Goal: Transaction & Acquisition: Subscribe to service/newsletter

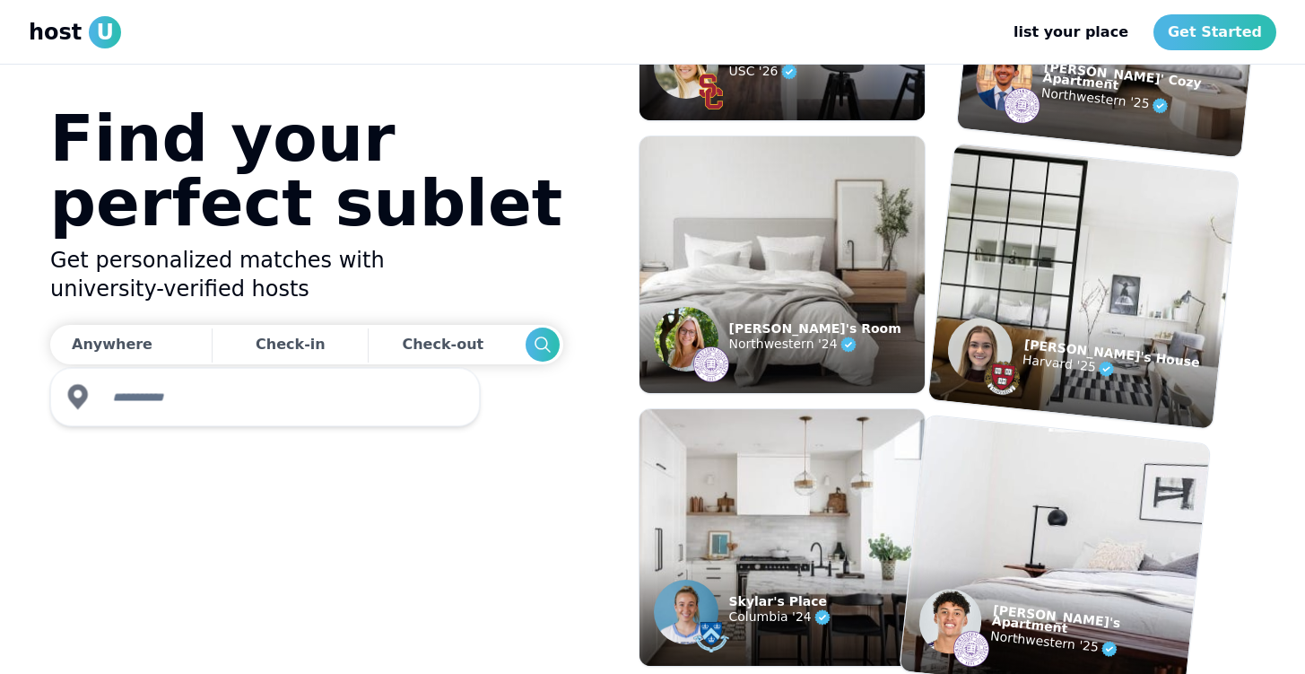
click at [161, 387] on input "text" at bounding box center [281, 397] width 360 height 36
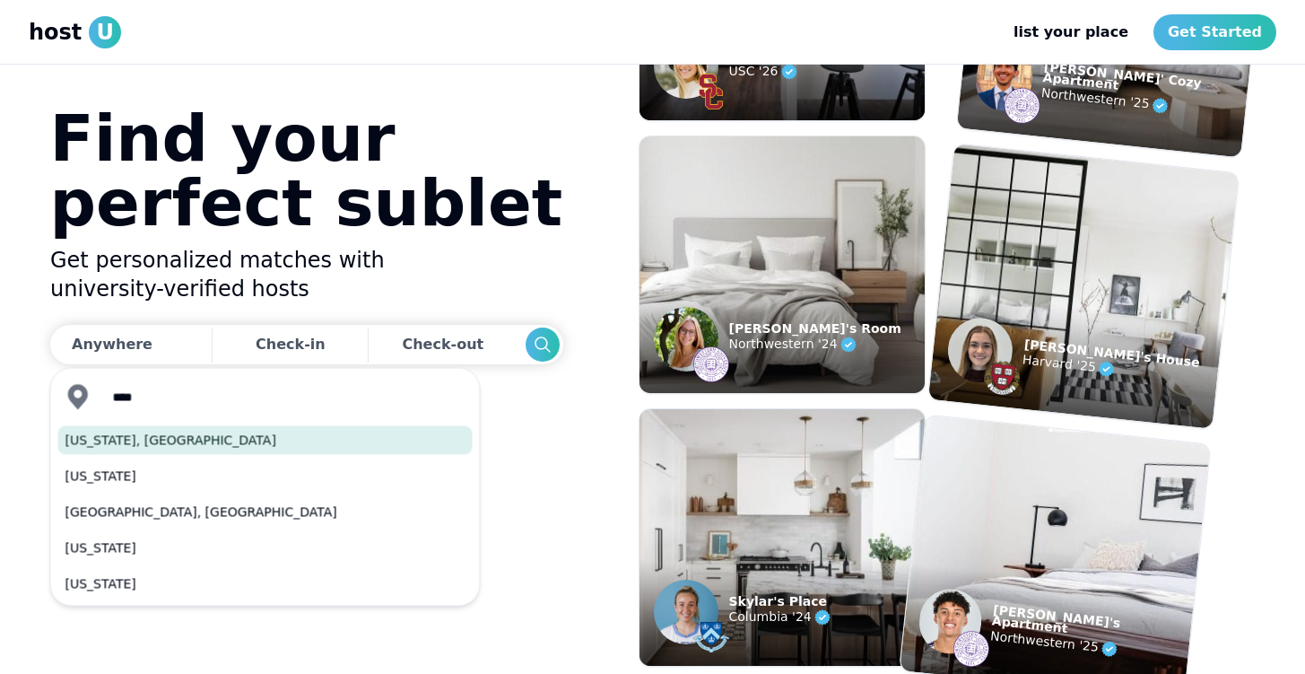
click at [167, 443] on button "[US_STATE], [GEOGRAPHIC_DATA]" at bounding box center [265, 440] width 414 height 29
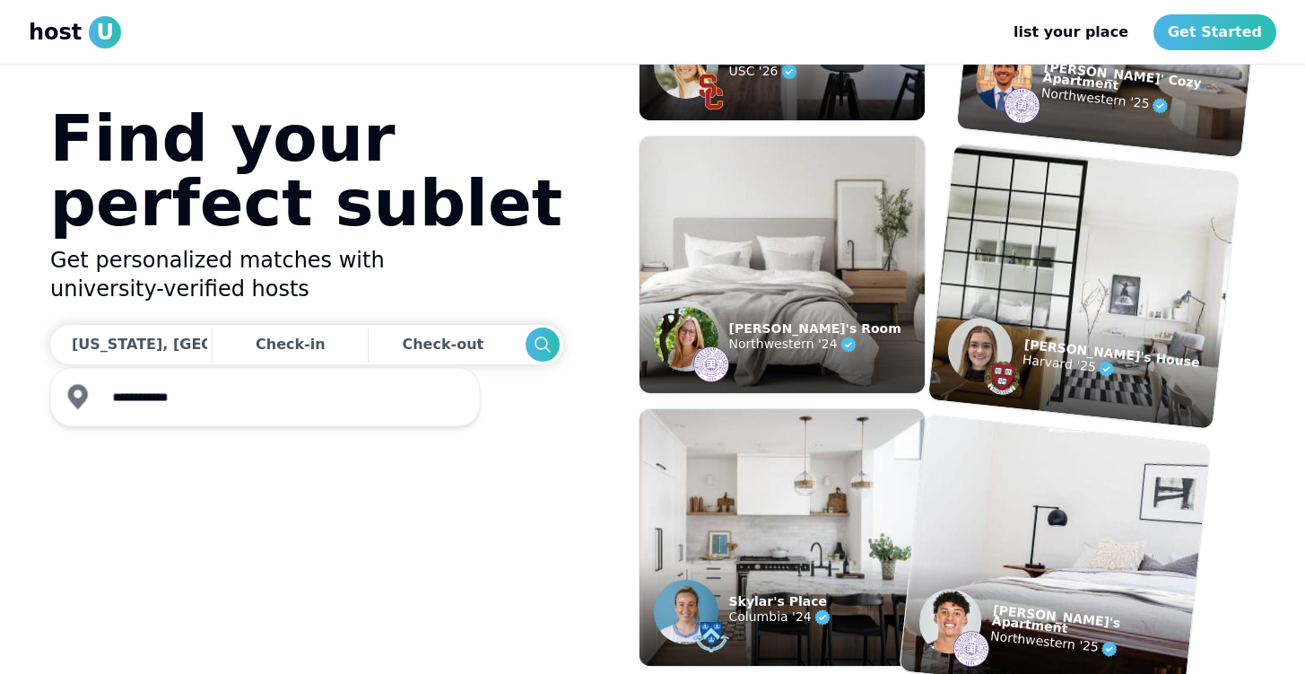
type input "**********"
click at [197, 372] on div "**********" at bounding box center [265, 397] width 430 height 59
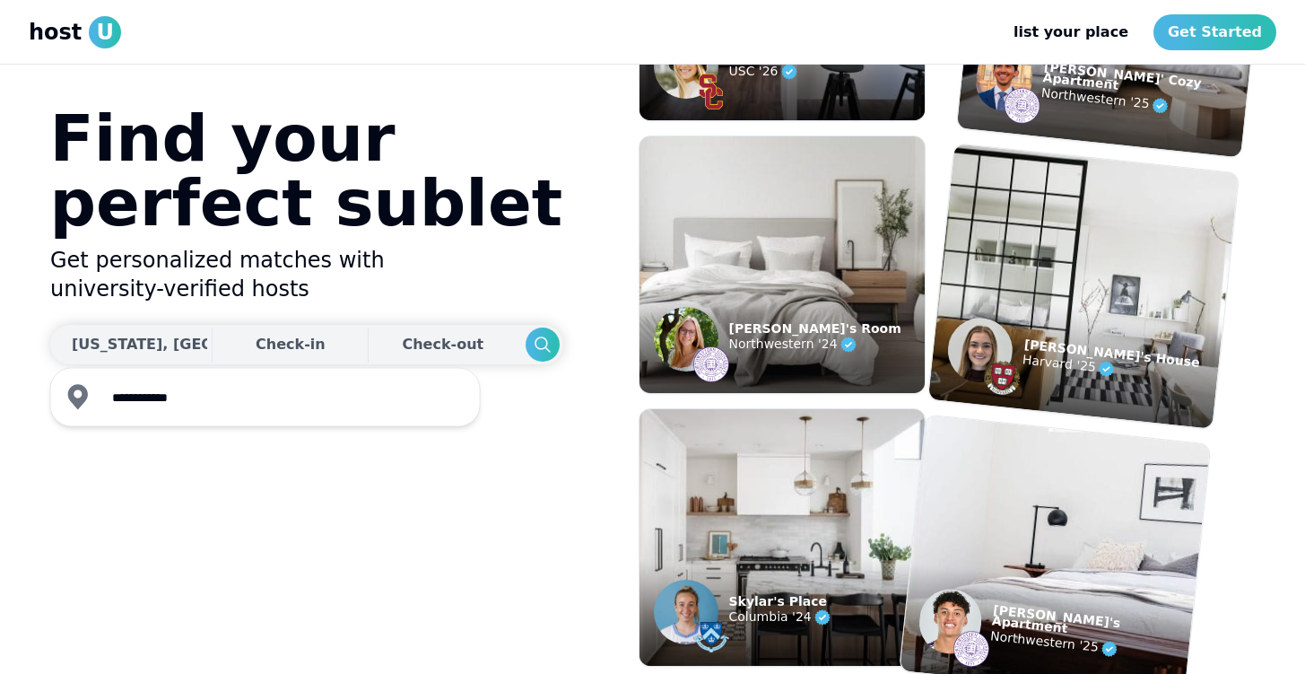
click at [197, 361] on div "Check-in Check-out" at bounding box center [306, 344] width 513 height 39
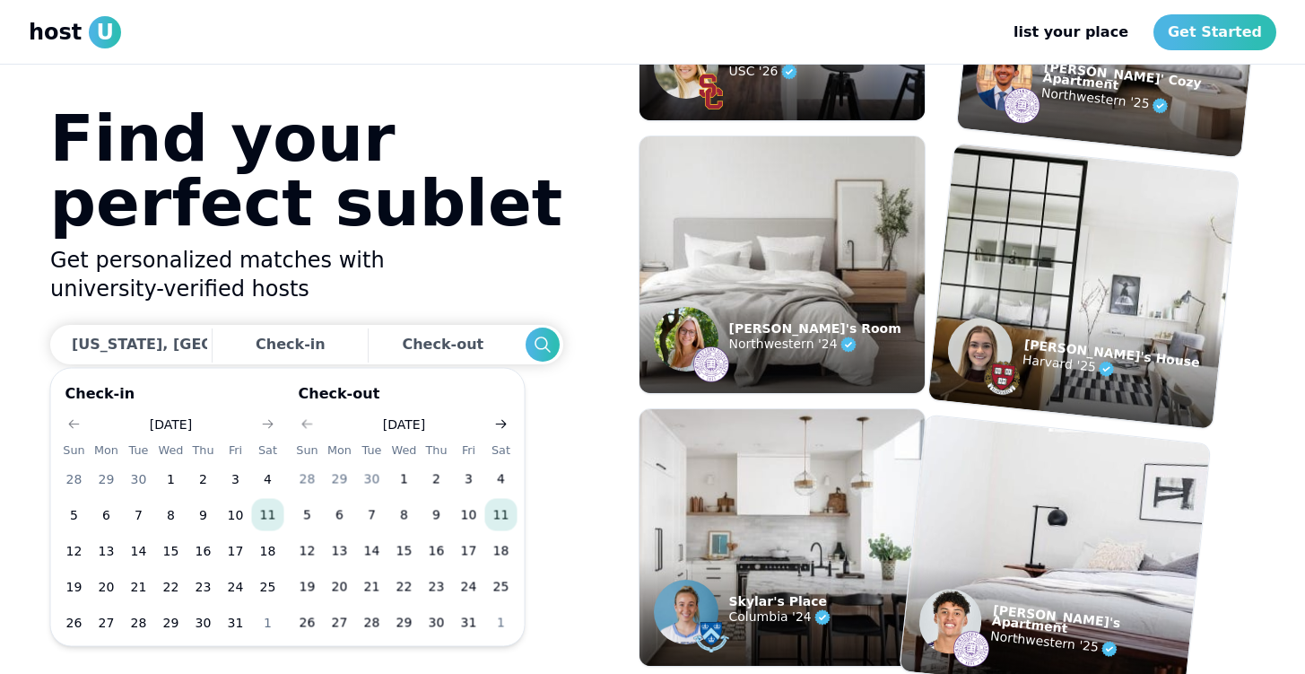
click at [499, 413] on button "Go to next month" at bounding box center [501, 424] width 25 height 25
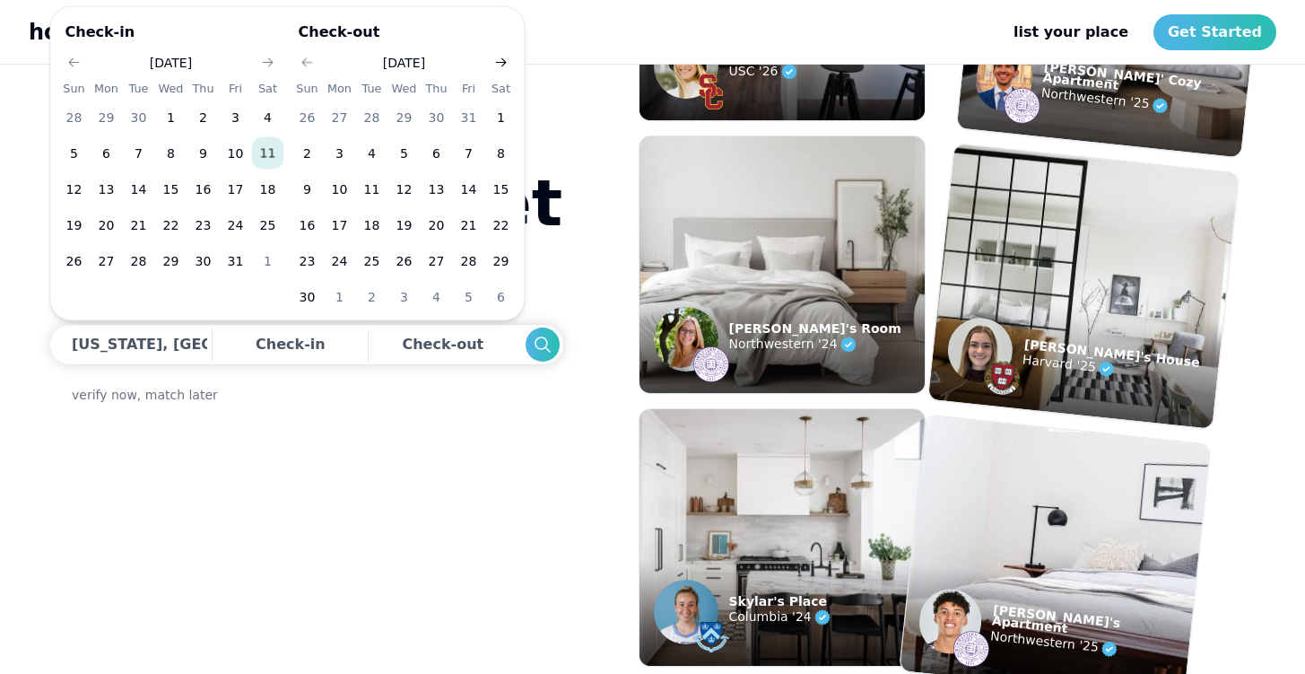
click at [502, 57] on icon "Go to next month" at bounding box center [501, 63] width 14 height 14
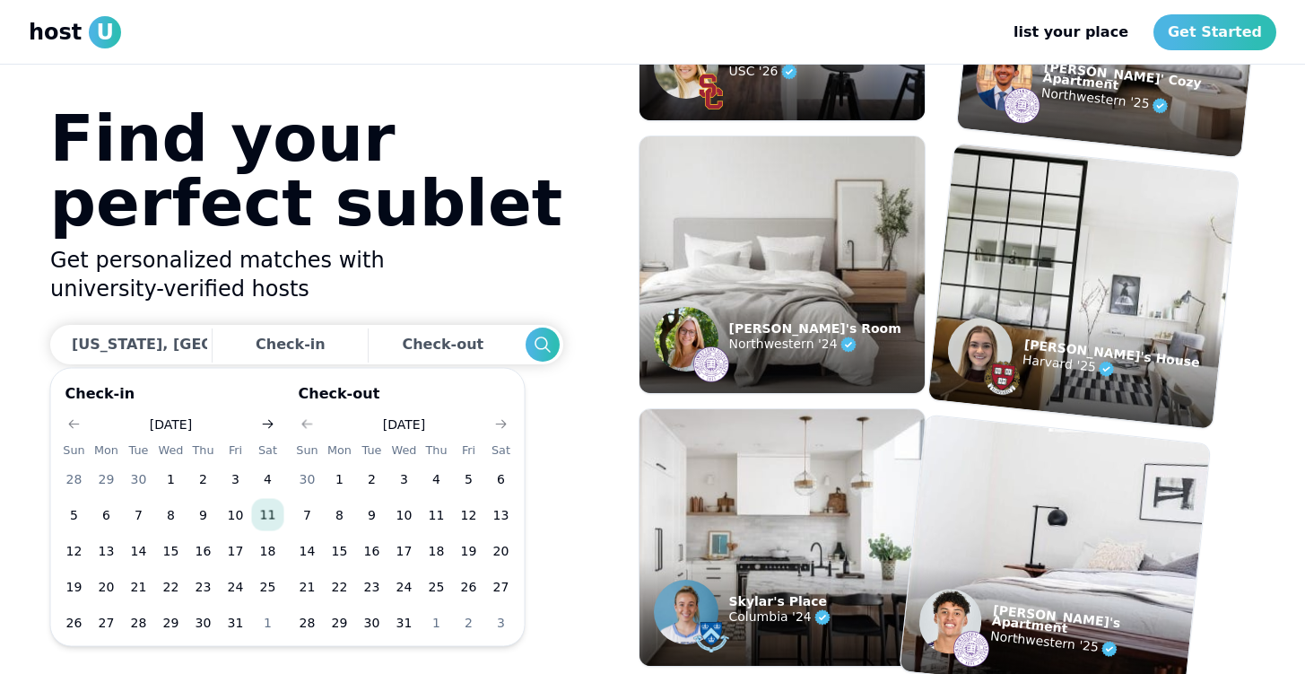
click at [269, 425] on icon "Go to next month" at bounding box center [268, 424] width 14 height 14
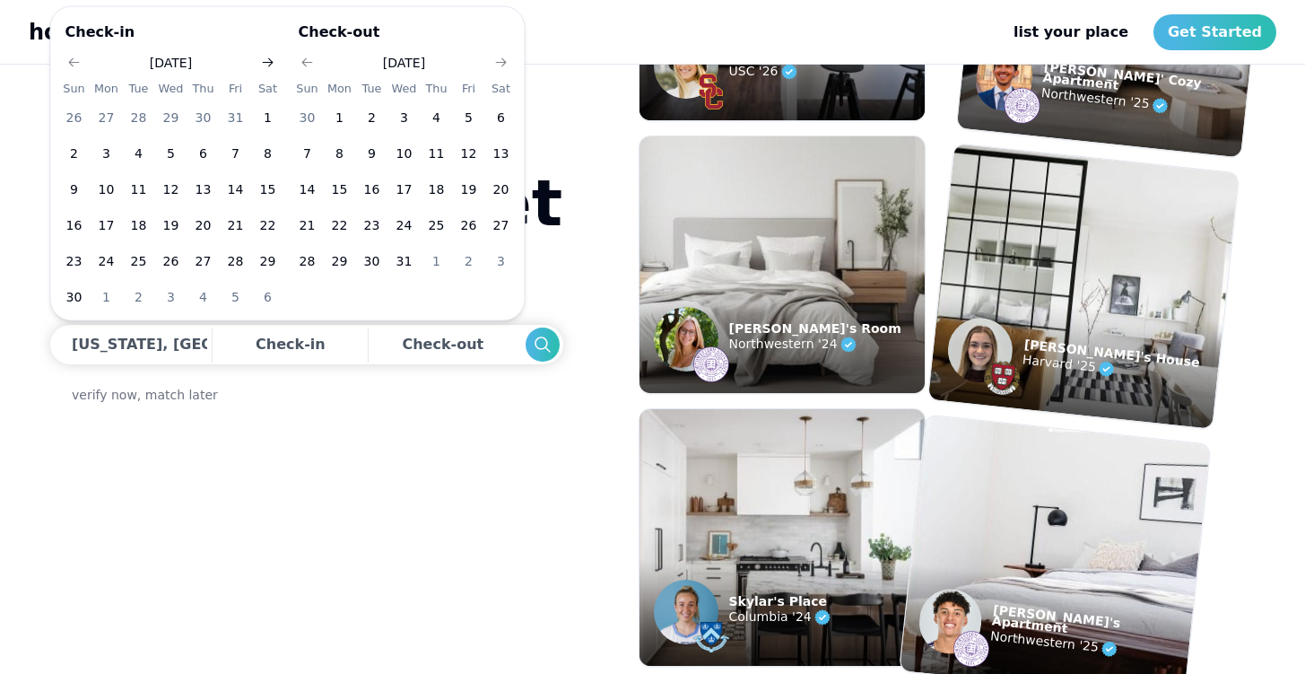
click at [265, 61] on icon "Go to next month" at bounding box center [268, 63] width 14 height 14
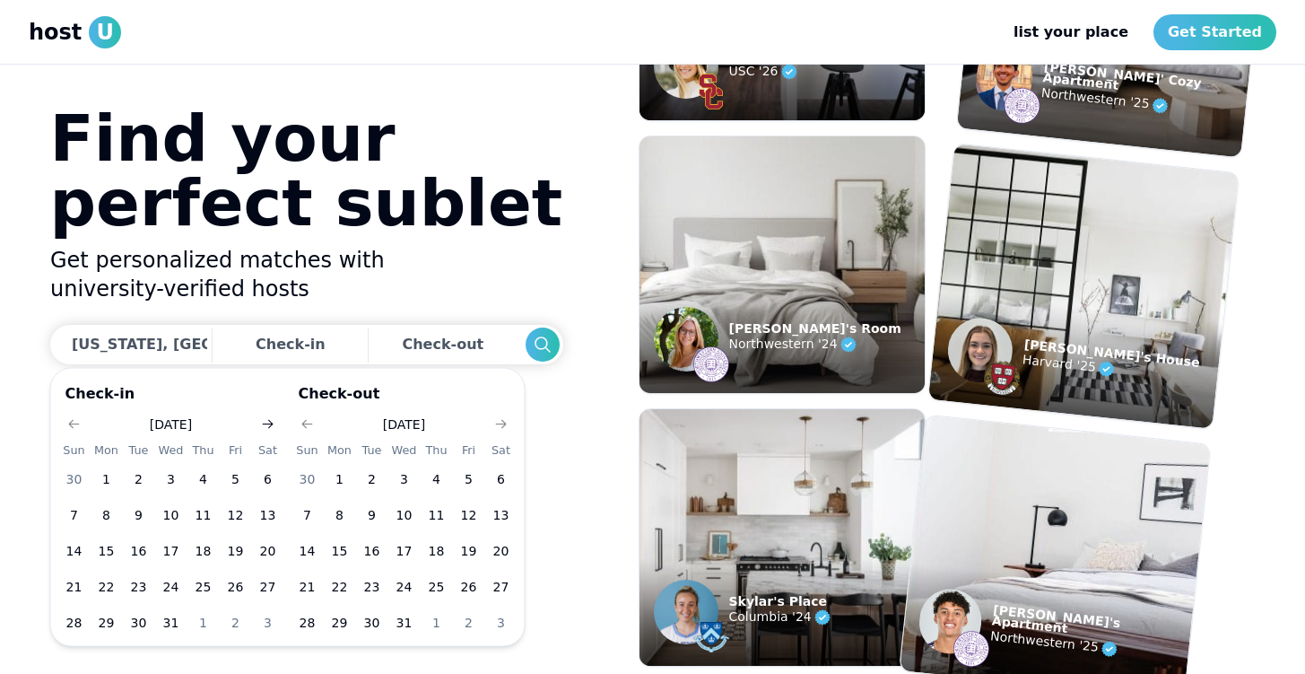
click at [268, 422] on use "Go to next month" at bounding box center [268, 424] width 11 height 9
click at [265, 546] on button "17" at bounding box center [268, 551] width 32 height 32
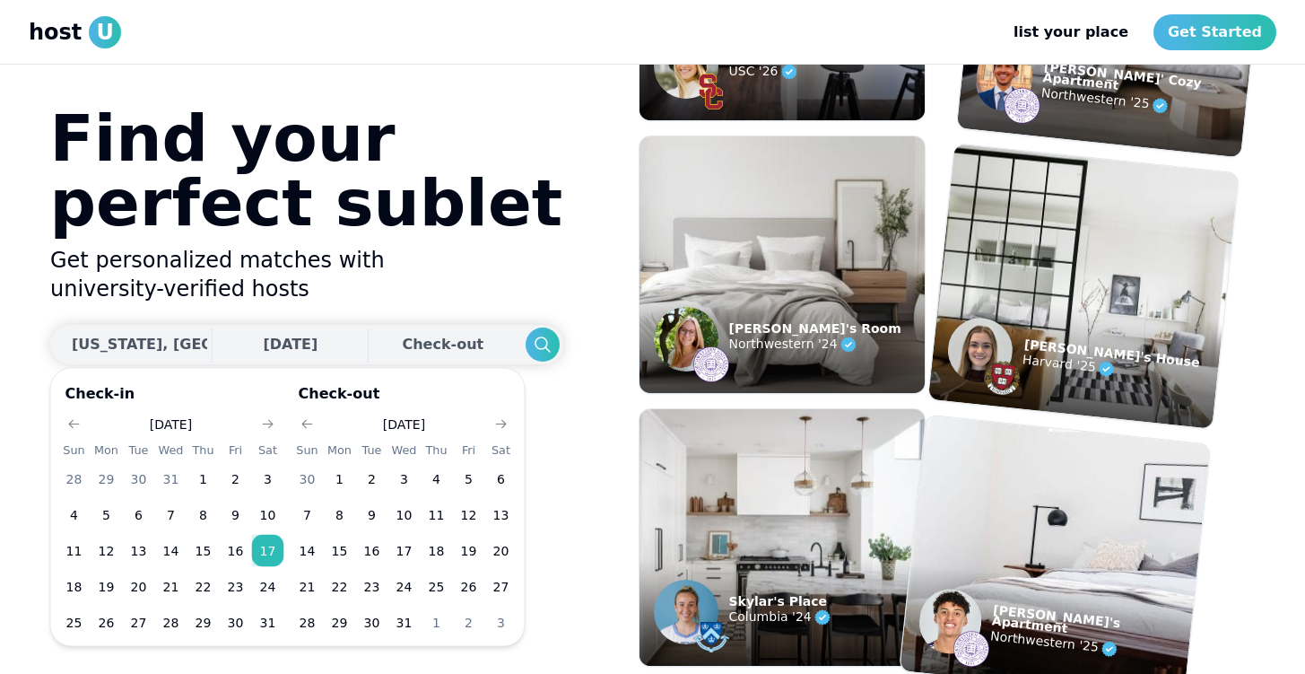
click at [410, 342] on div "[DATE] Check-out" at bounding box center [306, 344] width 513 height 39
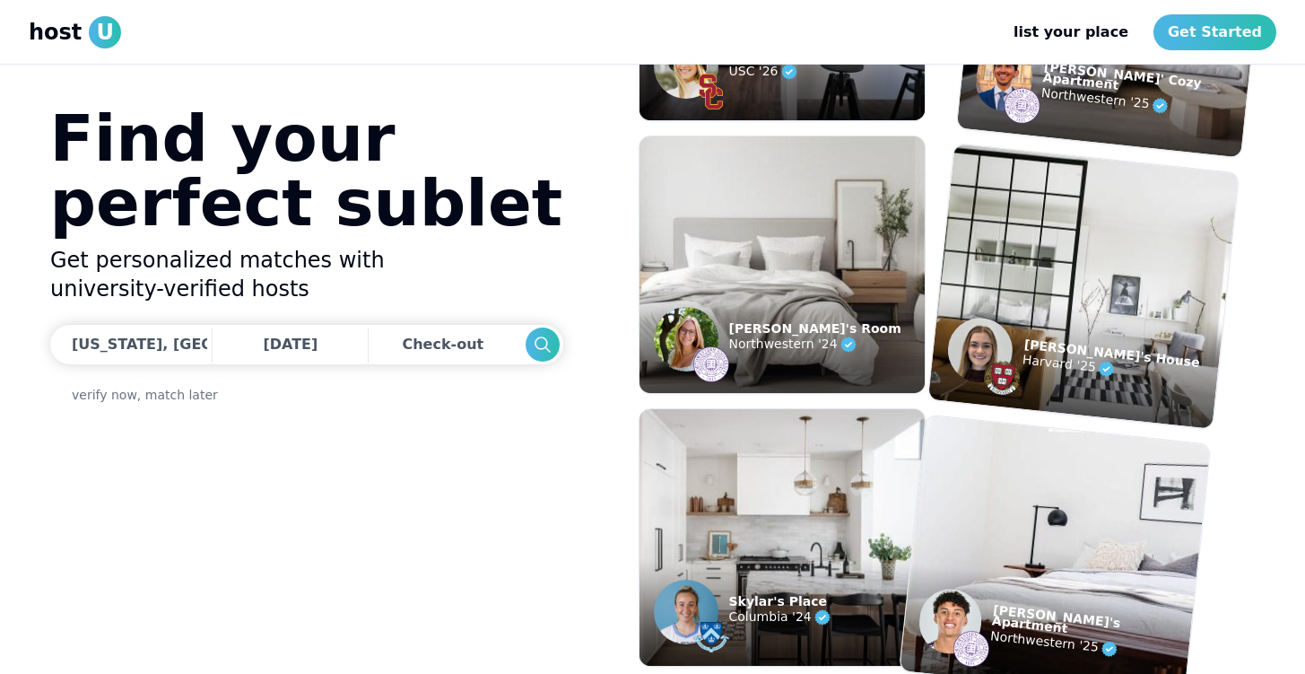
click at [385, 367] on div "[US_STATE], [GEOGRAPHIC_DATA] [DATE] Check-out verify now, match later" at bounding box center [306, 364] width 513 height 79
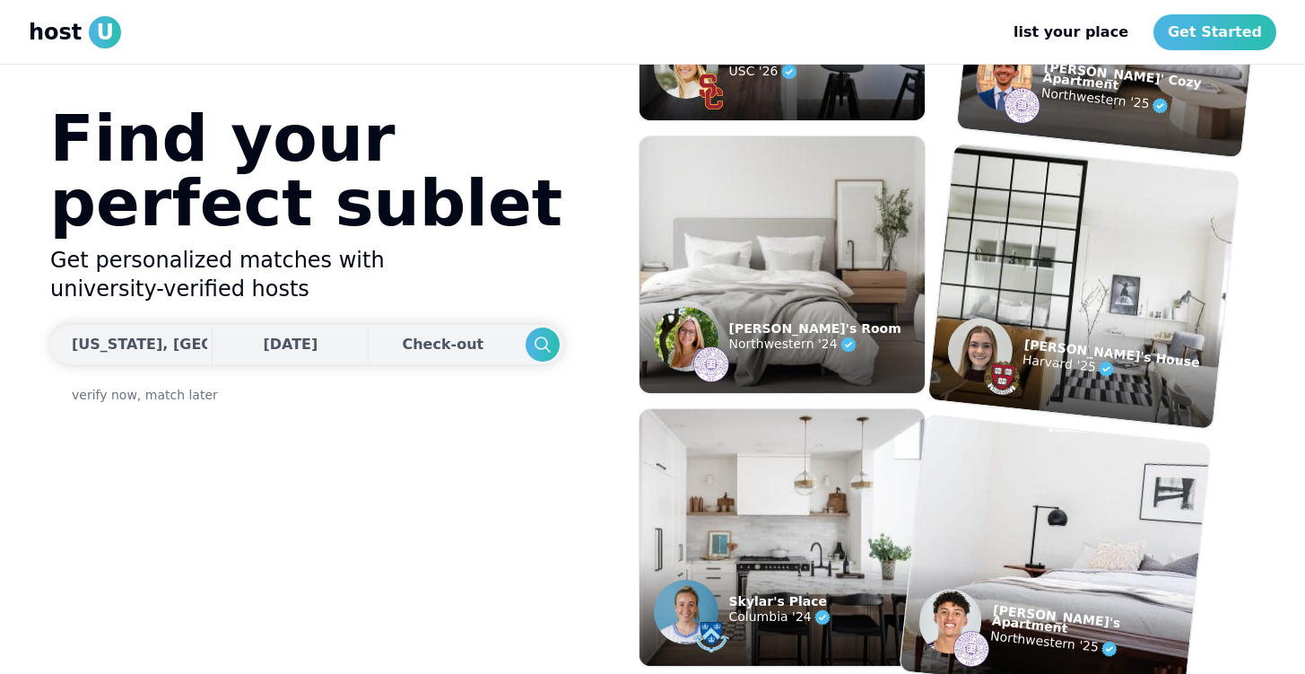
click at [402, 335] on div "Check-out" at bounding box center [446, 344] width 89 height 36
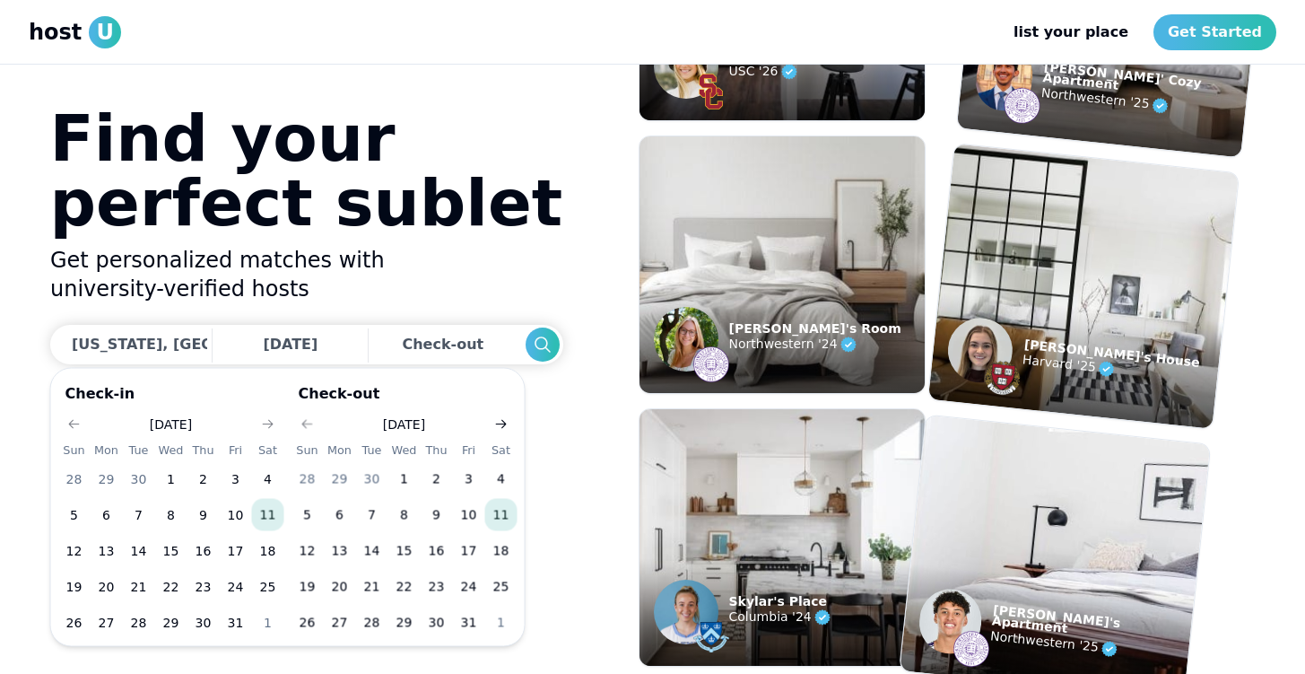
click at [503, 420] on icon "Go to next month" at bounding box center [501, 424] width 14 height 14
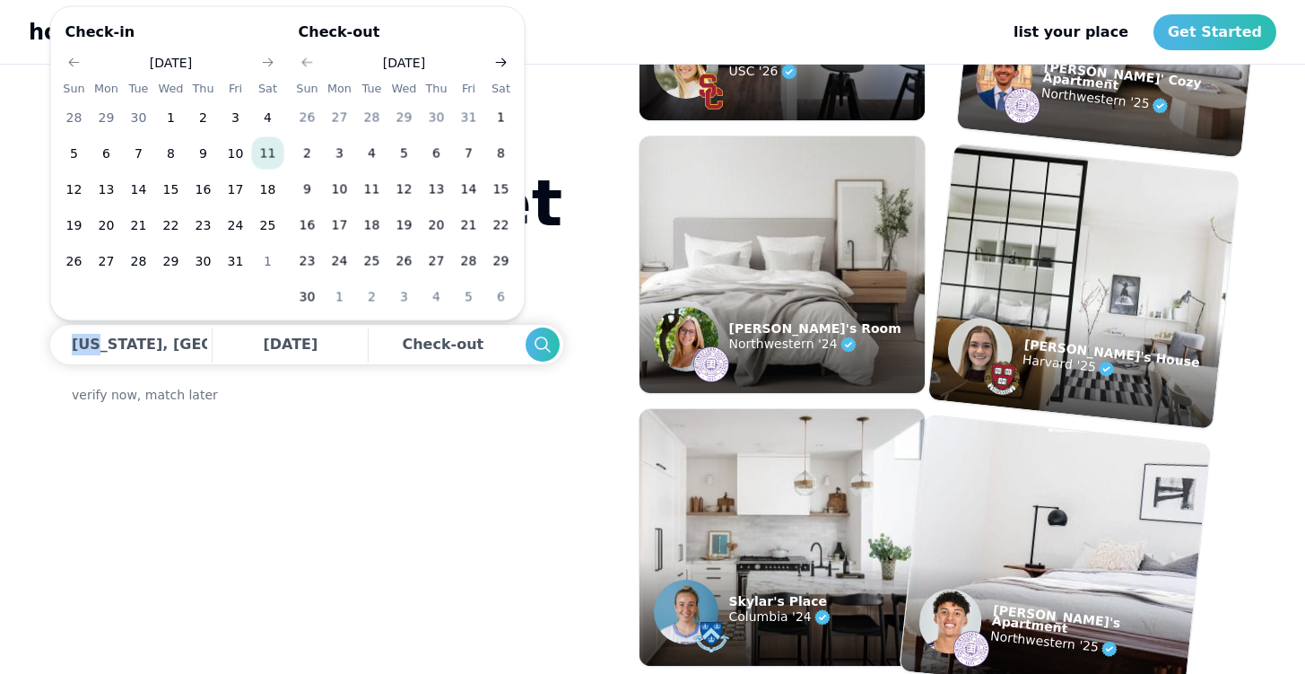
click at [503, 420] on section "Find your perfect sublet Get personalized matches with university-verified host…" at bounding box center [653, 369] width 1234 height 609
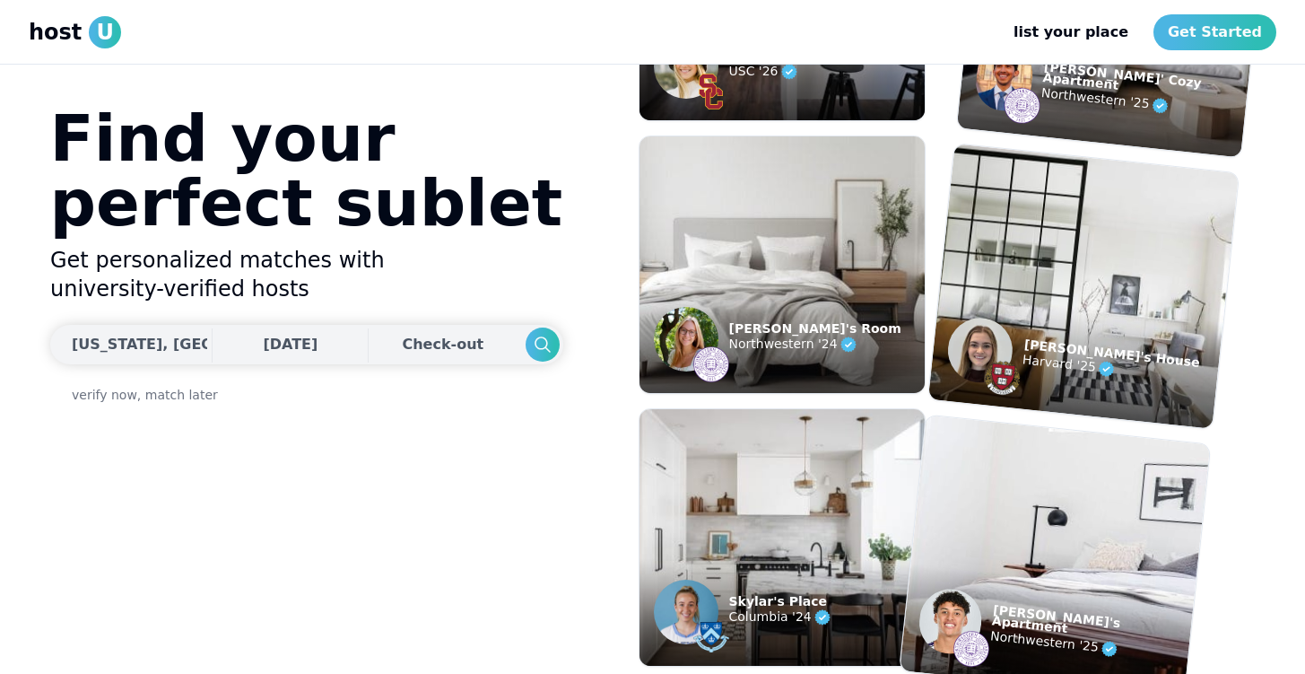
click at [282, 346] on div "[DATE] Check-out" at bounding box center [306, 344] width 513 height 39
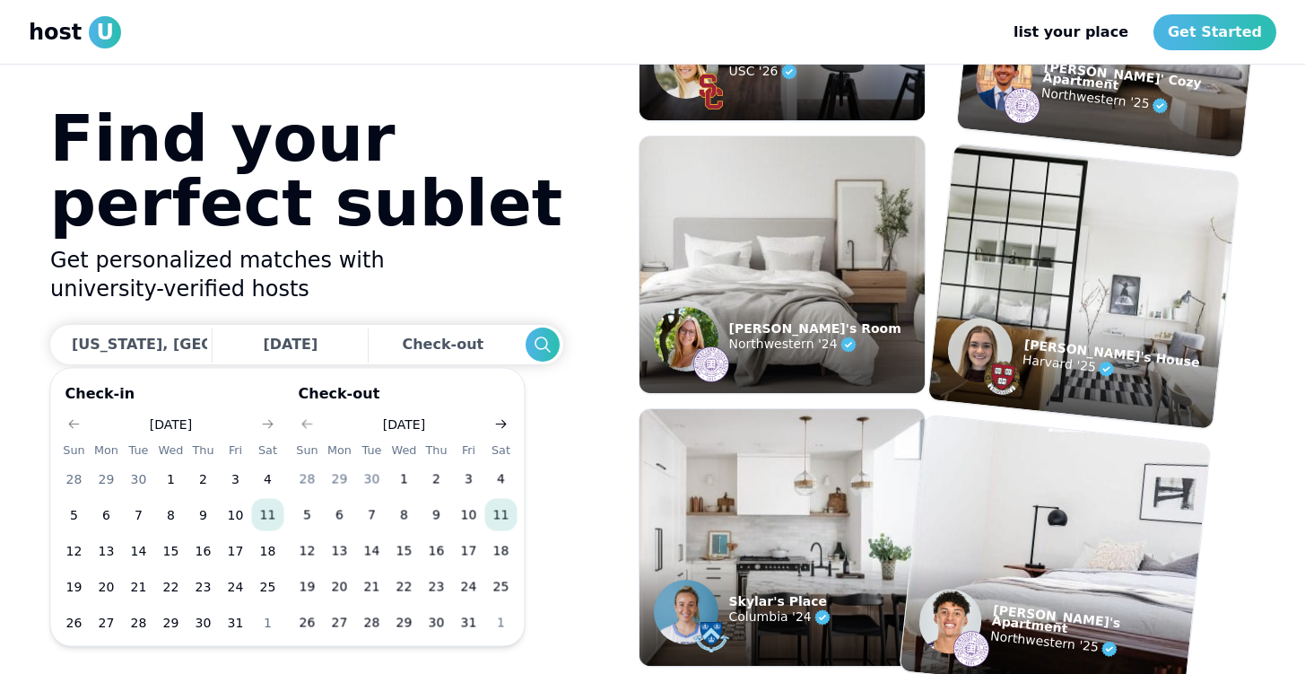
click at [500, 422] on icon "Go to next month" at bounding box center [501, 424] width 14 height 14
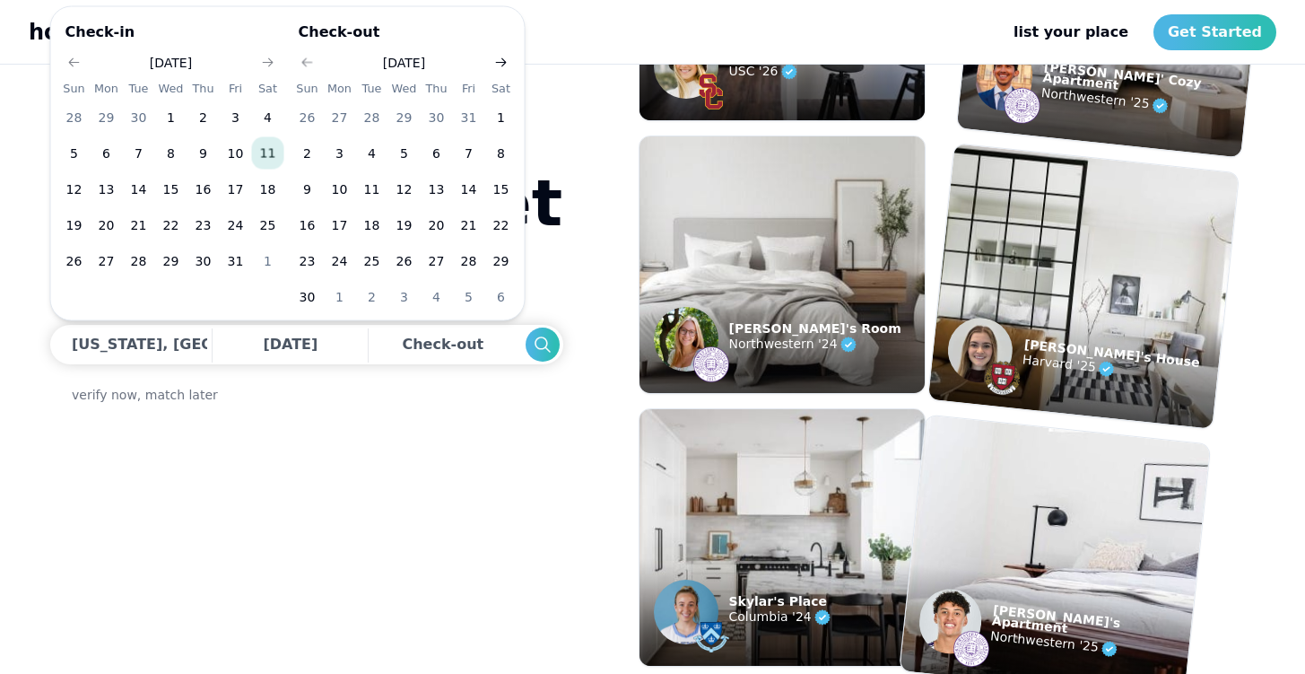
click at [496, 62] on icon "Go to next month" at bounding box center [501, 63] width 14 height 14
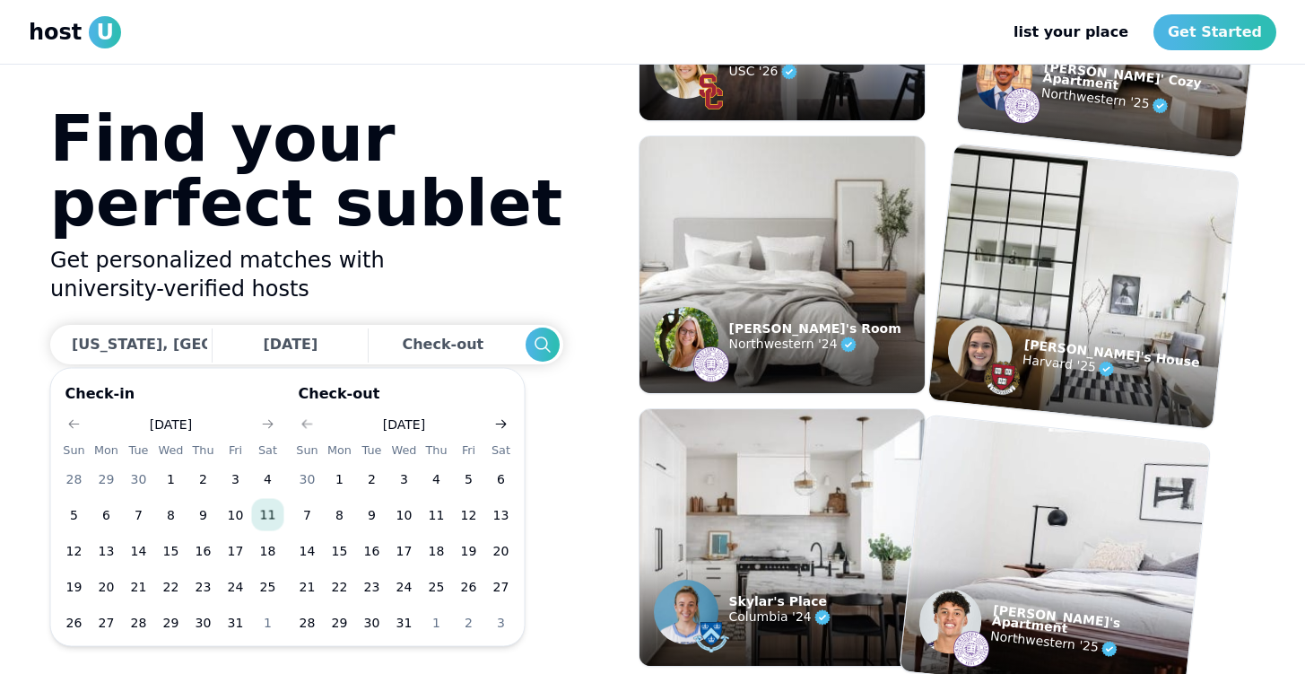
click at [506, 421] on icon "Go to next month" at bounding box center [501, 424] width 14 height 14
click at [506, 422] on icon "Go to next month" at bounding box center [501, 424] width 14 height 14
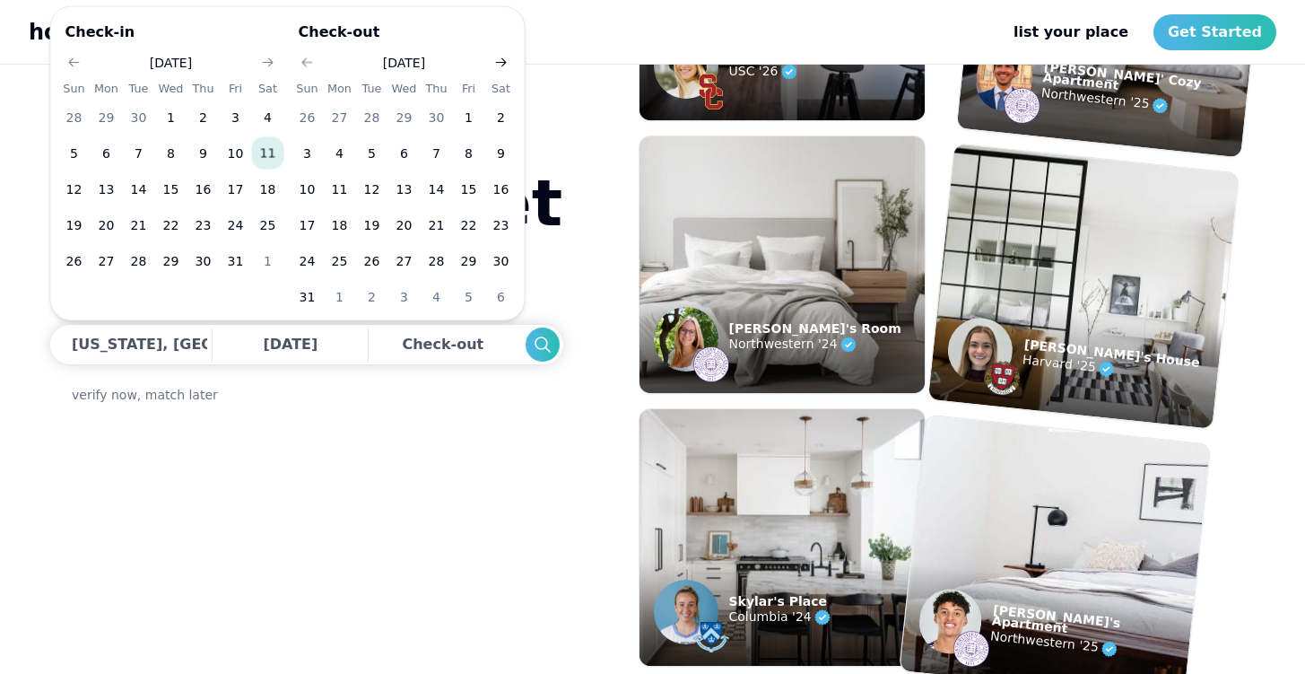
click at [504, 59] on icon "Go to next month" at bounding box center [501, 63] width 14 height 14
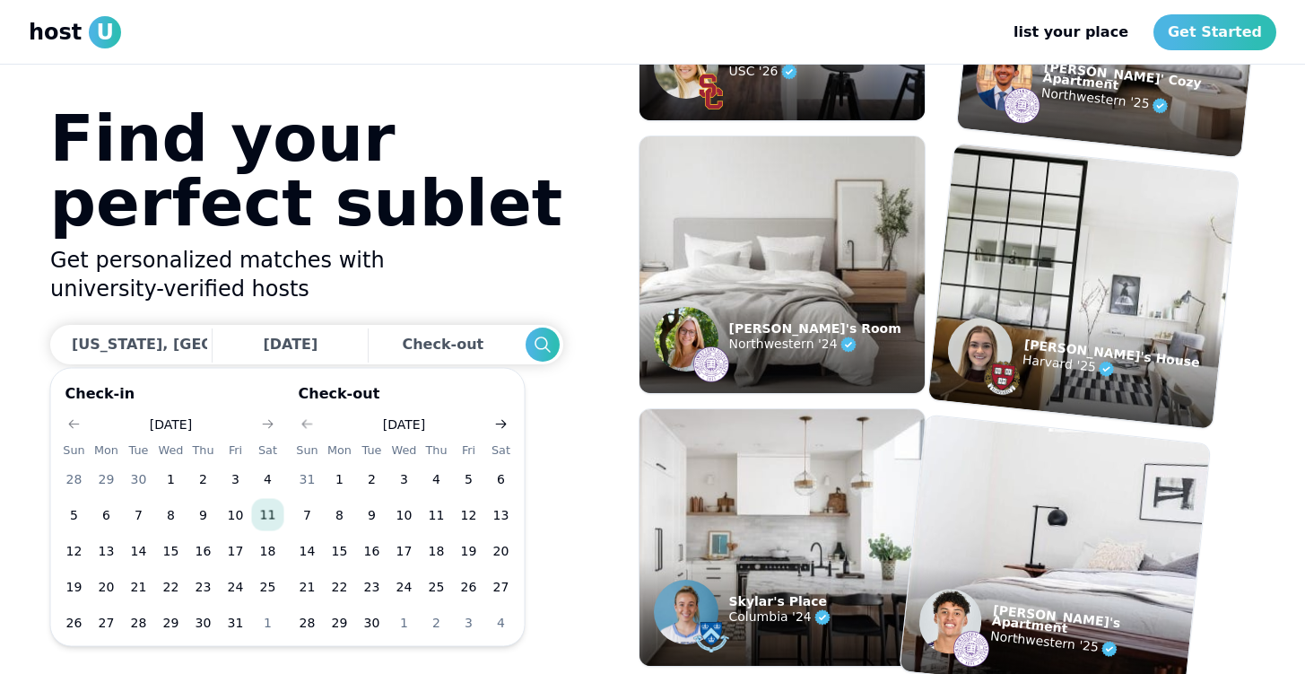
click at [503, 412] on button "Go to next month" at bounding box center [501, 424] width 25 height 25
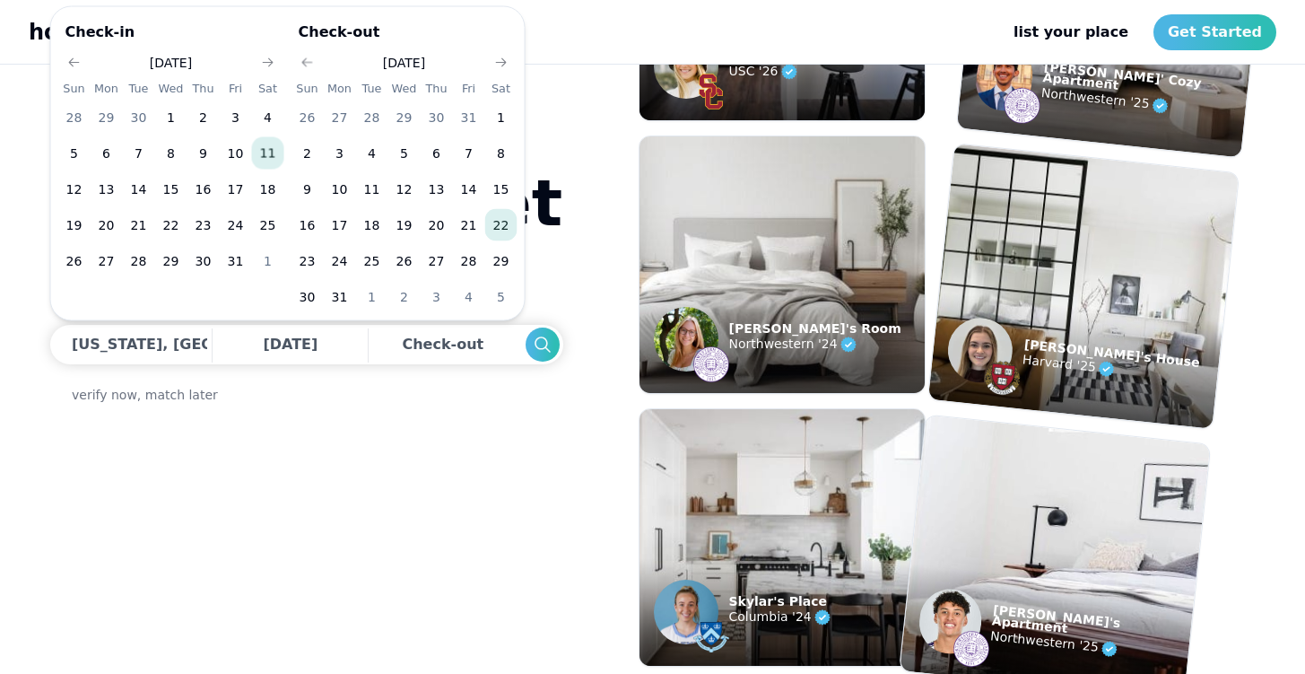
click at [504, 220] on button "22" at bounding box center [501, 225] width 32 height 32
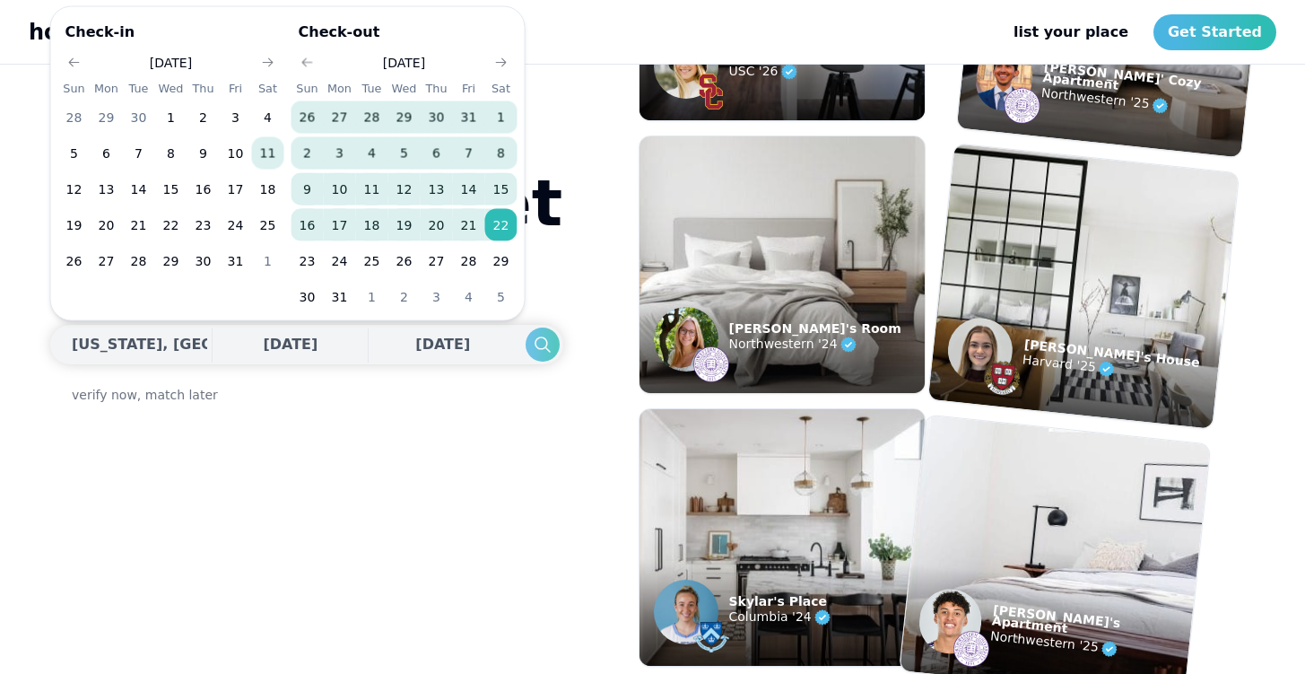
click at [525, 331] on button "Search" at bounding box center [542, 344] width 34 height 34
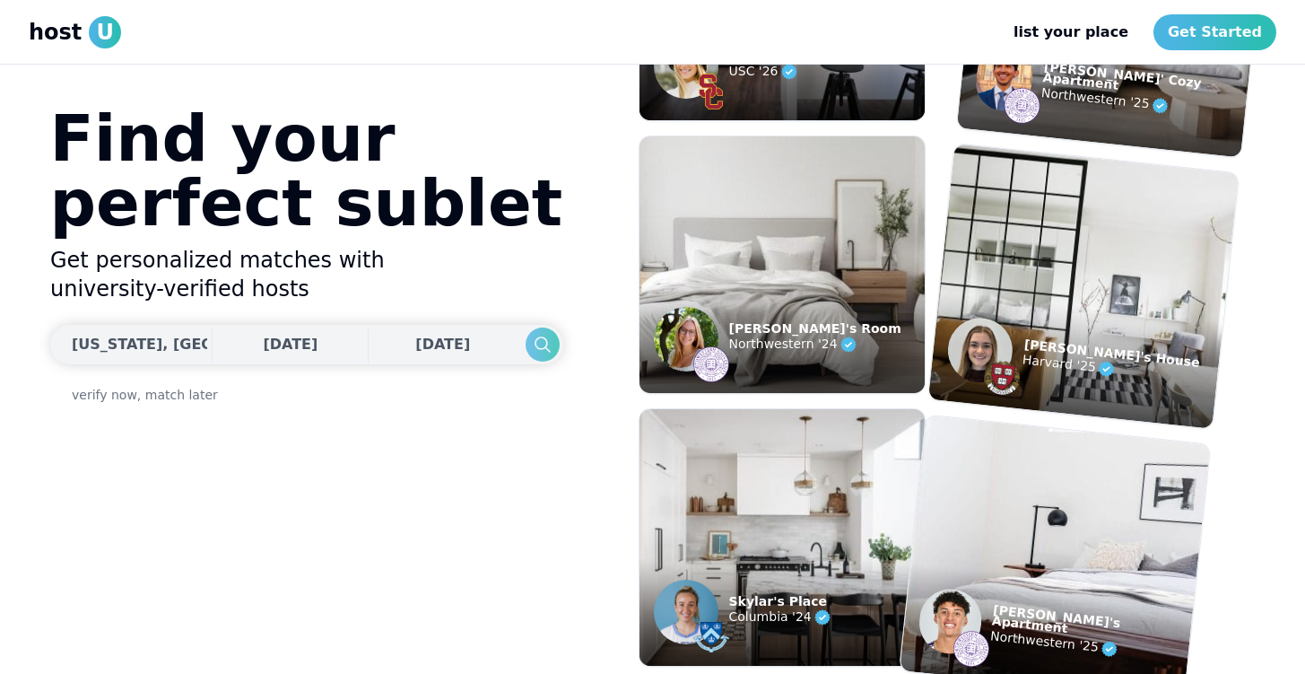
click at [531, 339] on icon "Search" at bounding box center [542, 345] width 22 height 22
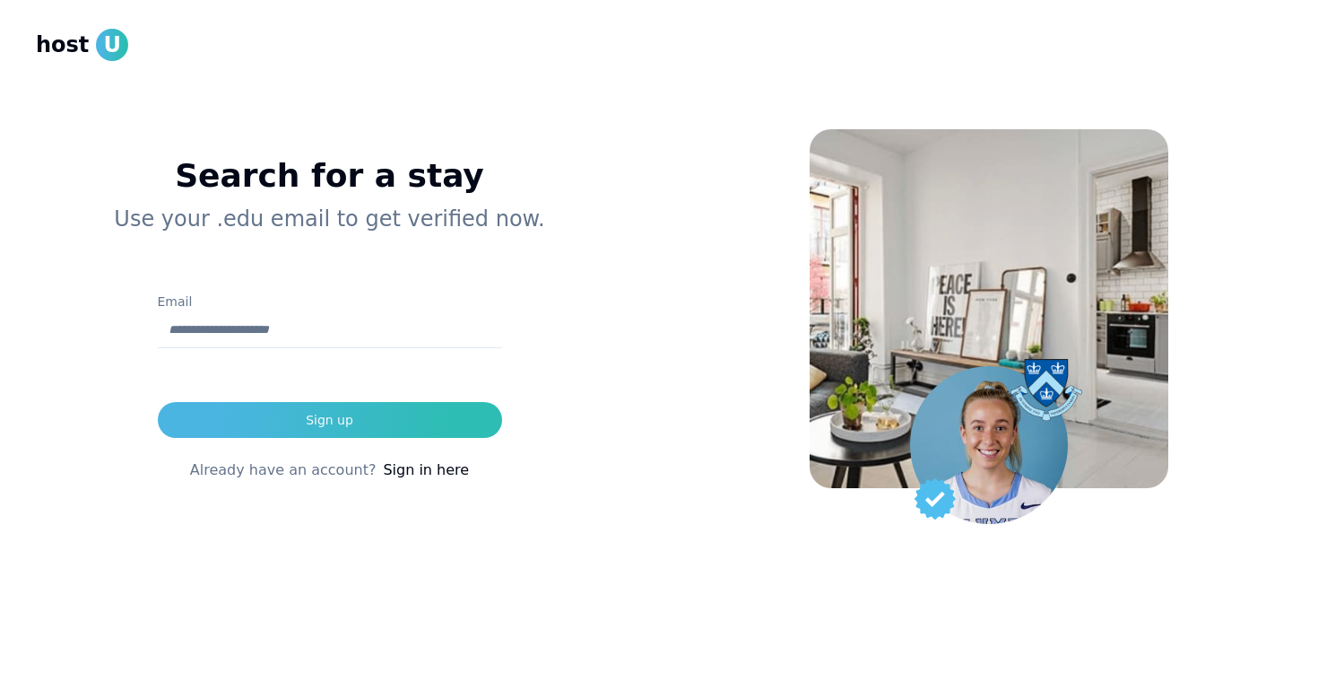
click at [456, 325] on input "Email" at bounding box center [330, 330] width 344 height 36
click at [378, 339] on input "Email" at bounding box center [330, 330] width 344 height 36
click at [225, 322] on input "Email" at bounding box center [330, 330] width 344 height 36
click at [415, 326] on input "Email" at bounding box center [330, 330] width 344 height 36
paste input "**********"
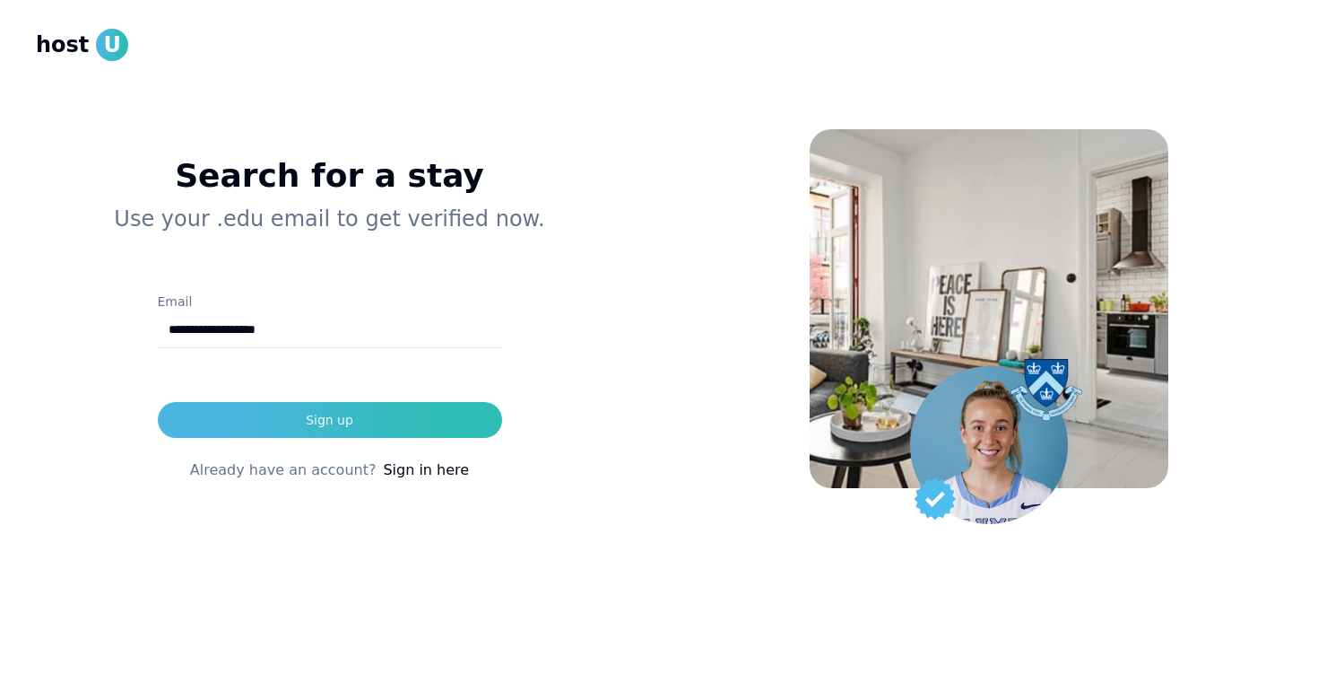
type input "**********"
click at [398, 392] on form "**********" at bounding box center [330, 364] width 344 height 147
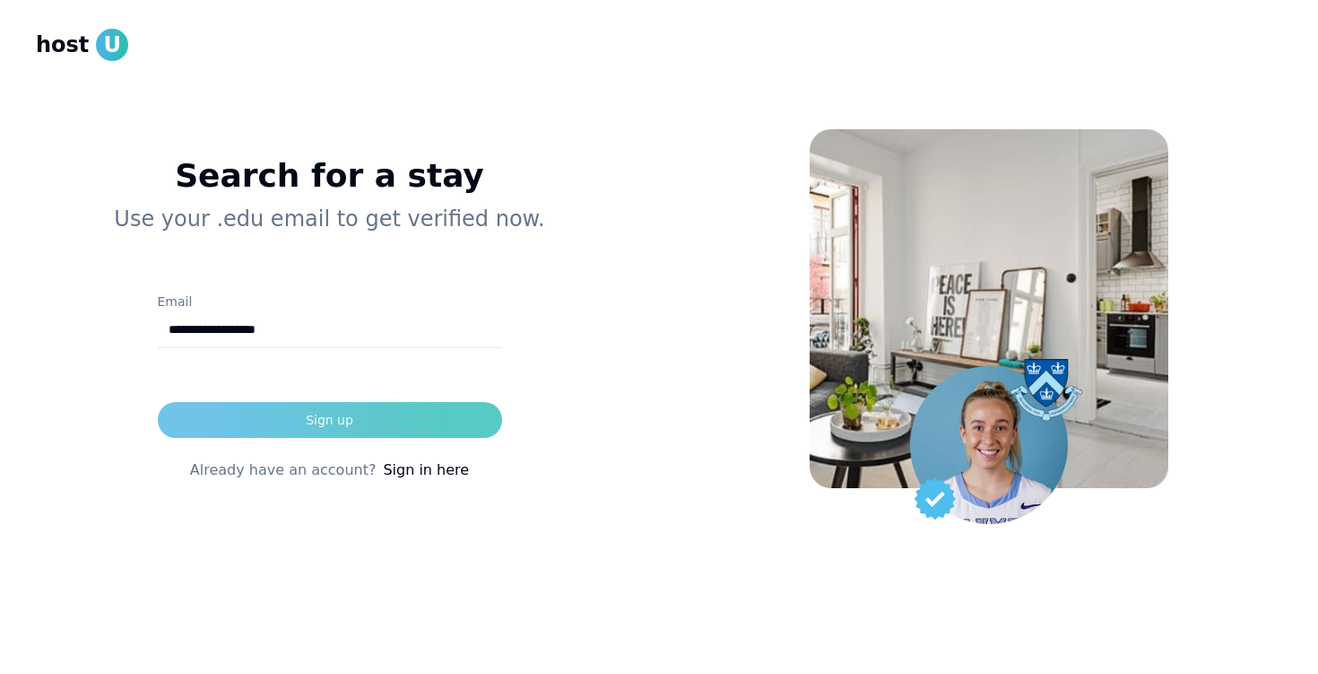
click at [391, 411] on button "Sign up" at bounding box center [330, 420] width 344 height 36
